Goal: Task Accomplishment & Management: Manage account settings

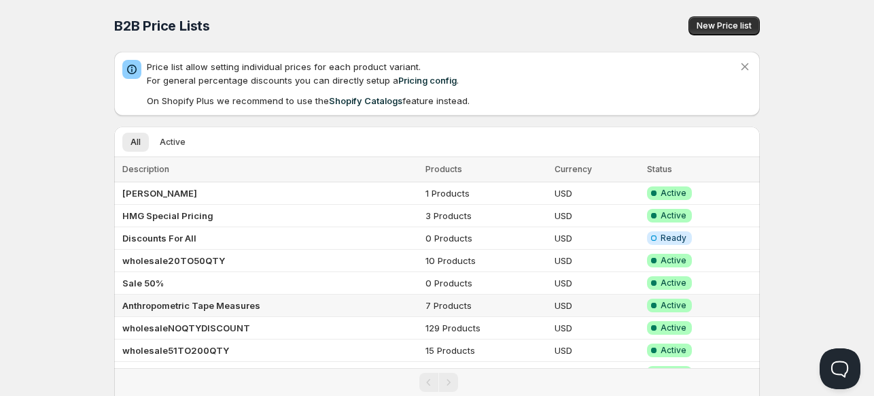
click at [149, 303] on b "Anthropometric Tape Measures" at bounding box center [191, 305] width 138 height 11
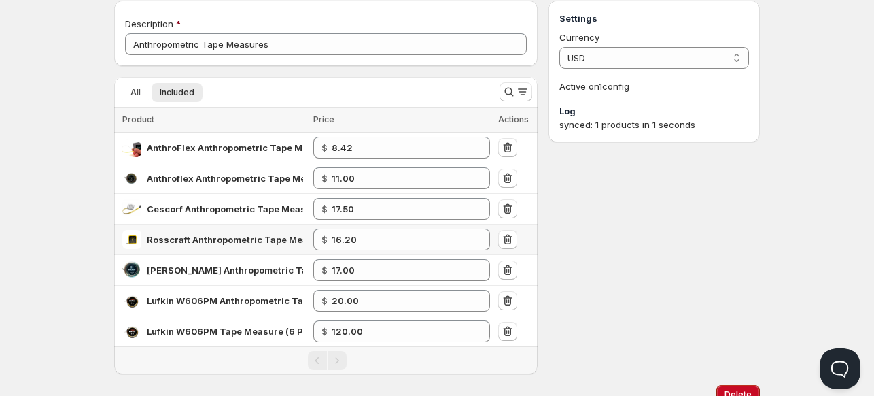
scroll to position [44, 0]
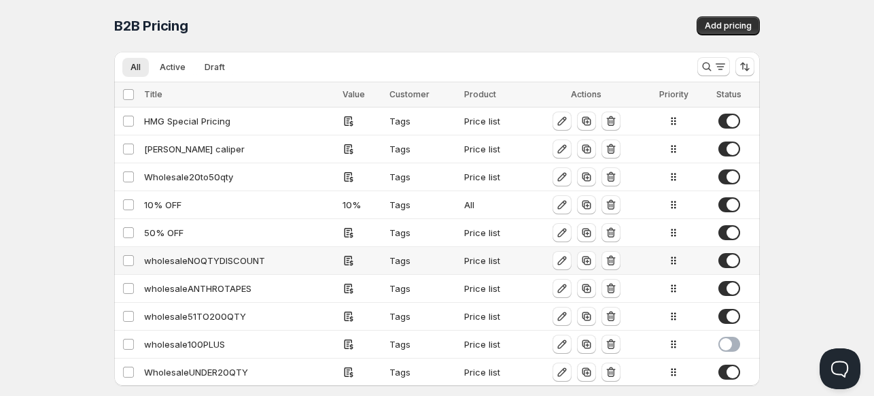
scroll to position [22, 0]
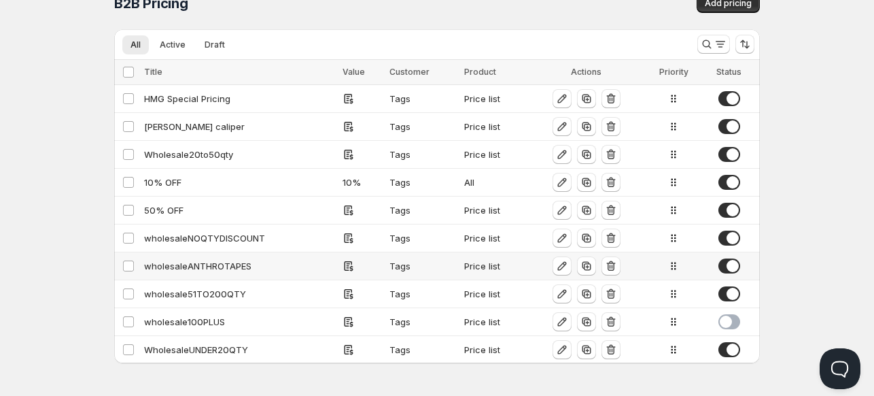
click at [171, 265] on div "wholesaleANTHROTAPES" at bounding box center [239, 266] width 190 height 14
select select "2"
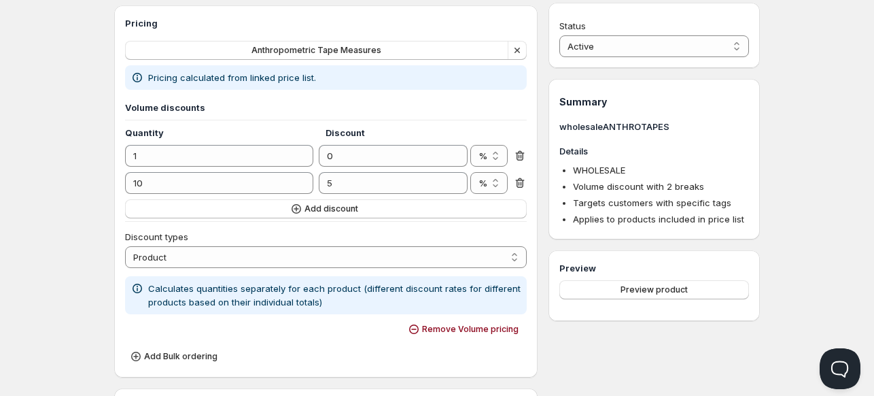
scroll to position [193, 0]
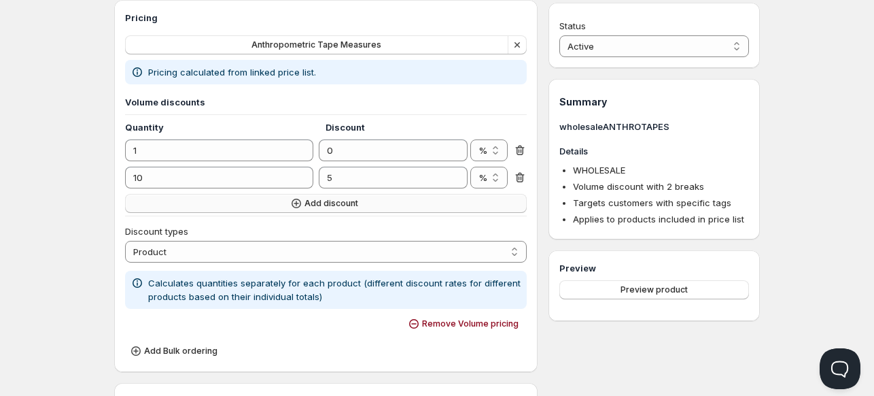
click at [326, 201] on span "Add discount" at bounding box center [332, 203] width 54 height 11
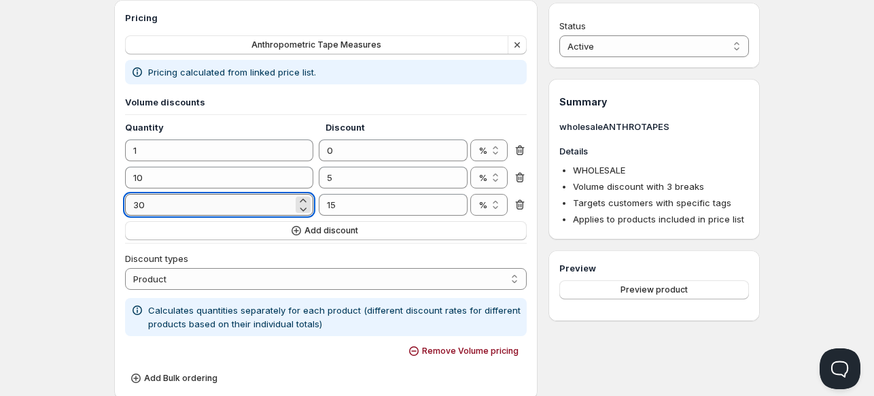
click at [186, 213] on input "30" at bounding box center [209, 205] width 168 height 22
type input "20"
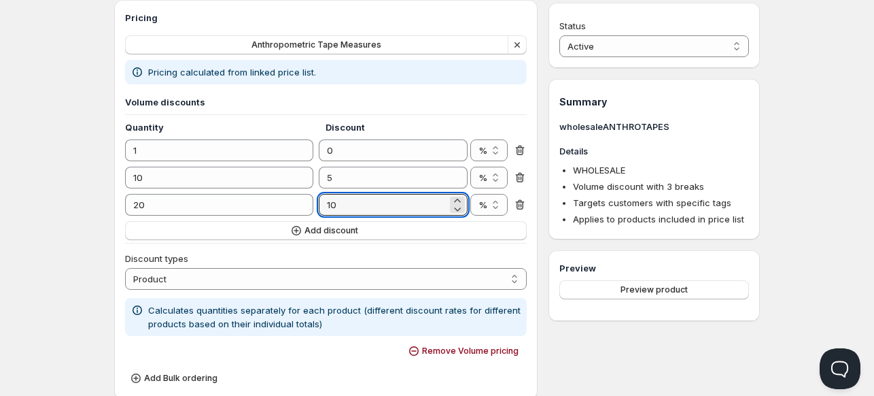
type input "10"
click at [43, 166] on div "Home Pricing Price lists Checkout Forms Submissions Settings Features Plans who…" at bounding box center [437, 294] width 874 height 974
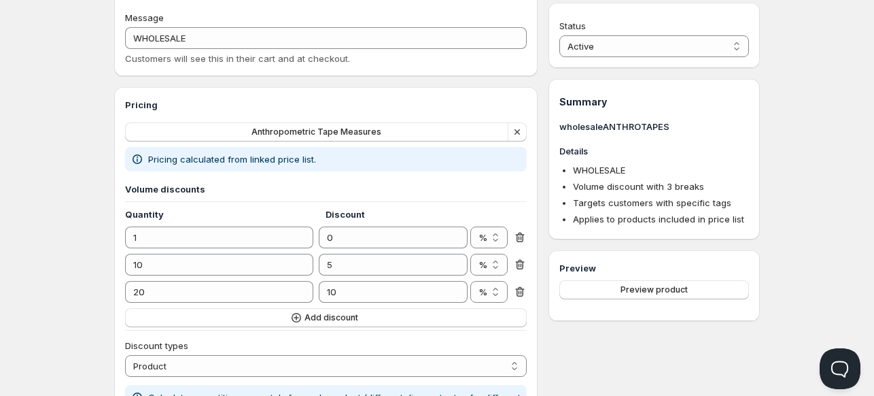
scroll to position [116, 0]
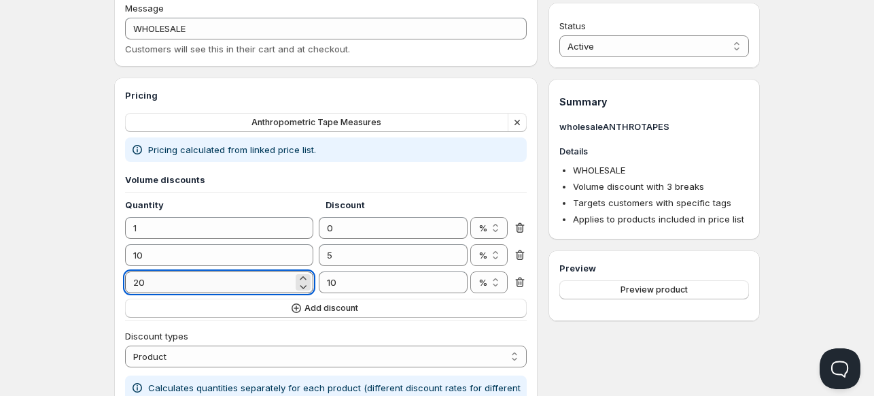
click at [156, 291] on input "20" at bounding box center [209, 282] width 168 height 22
type input "25"
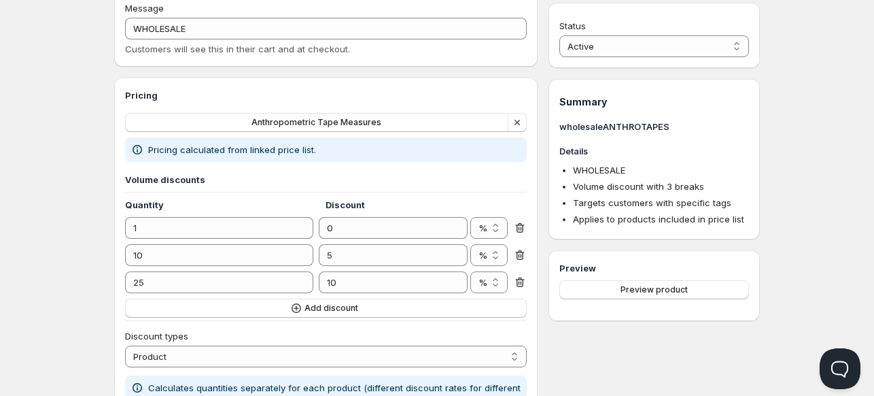
click at [87, 258] on div "Home Pricing Price lists Checkout Forms Submissions Settings Features Plans who…" at bounding box center [437, 371] width 874 height 974
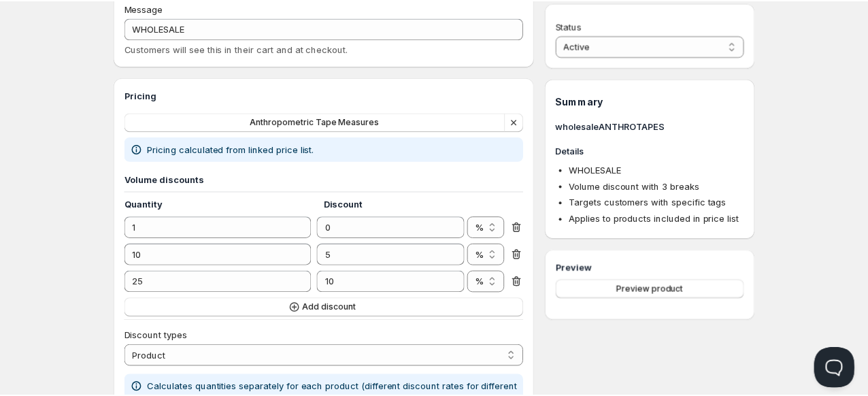
scroll to position [0, 0]
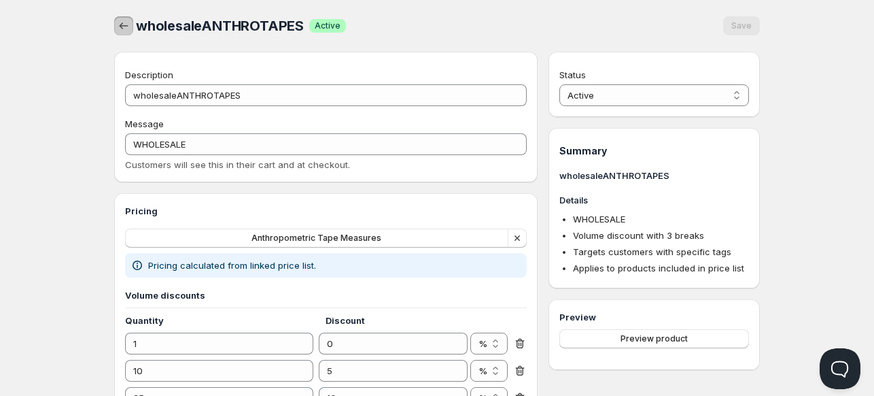
click at [125, 25] on icon "button" at bounding box center [124, 26] width 14 height 14
